Goal: Check status: Check status

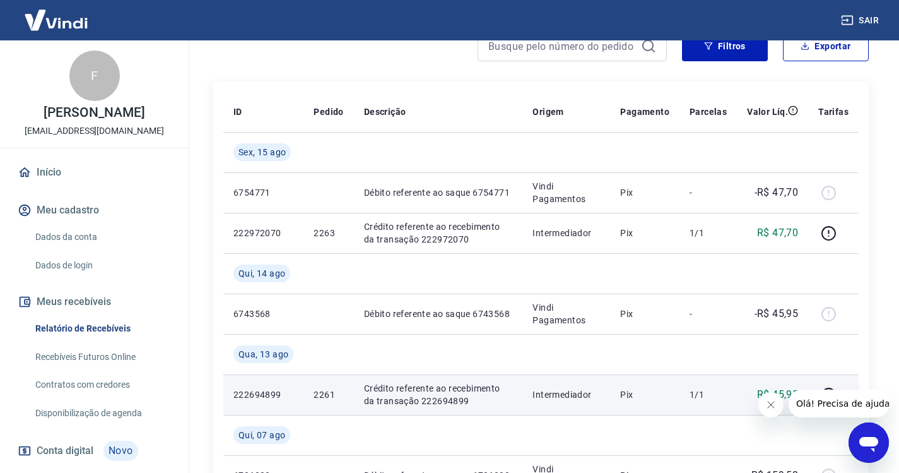
scroll to position [189, 0]
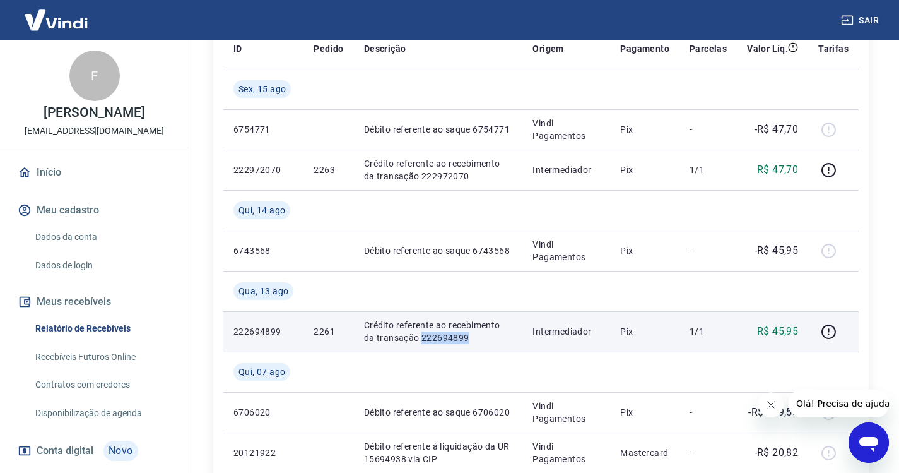
drag, startPoint x: 456, startPoint y: 338, endPoint x: 408, endPoint y: 336, distance: 48.6
click at [408, 336] on p "Crédito referente ao recebimento da transação 222694899" at bounding box center [438, 331] width 149 height 25
copy p "222694899"
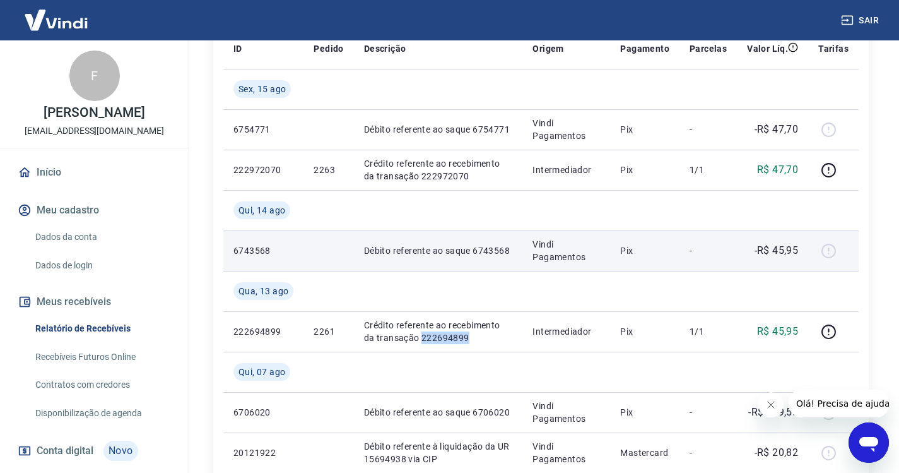
scroll to position [126, 0]
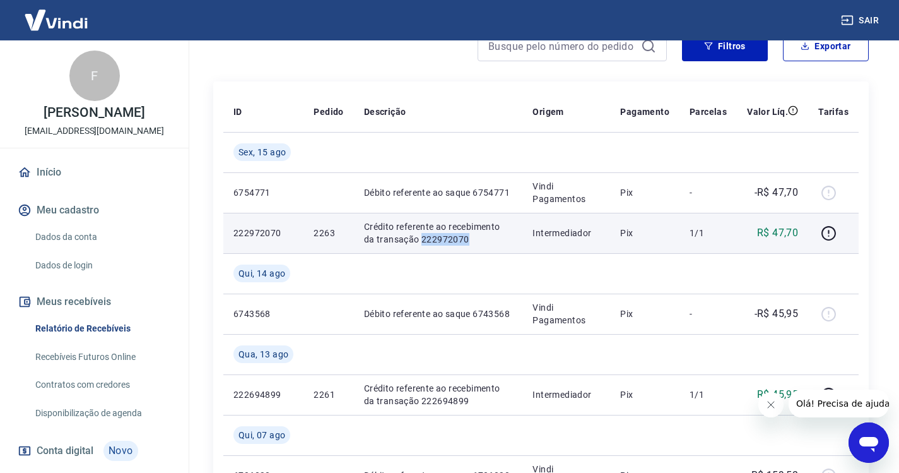
drag, startPoint x: 461, startPoint y: 239, endPoint x: 408, endPoint y: 239, distance: 53.0
click at [408, 239] on p "Crédito referente ao recebimento da transação 222972070" at bounding box center [438, 232] width 149 height 25
copy p "222972070"
